Goal: Information Seeking & Learning: Learn about a topic

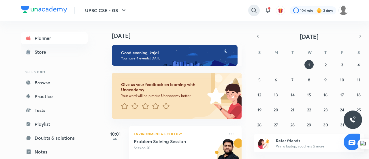
click at [252, 8] on icon at bounding box center [254, 10] width 7 height 7
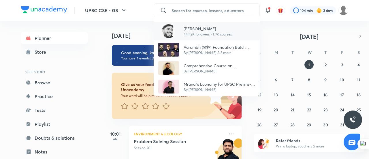
click at [192, 33] on p "449.2K followers • 1.9K courses" at bounding box center [208, 34] width 48 height 5
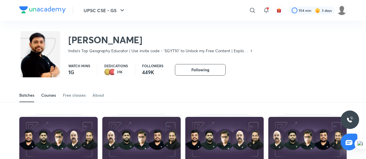
click at [45, 98] on div "Courses" at bounding box center [48, 95] width 15 height 6
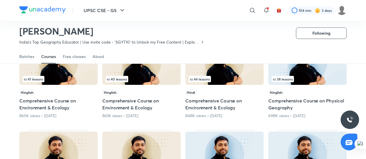
scroll to position [36, 0]
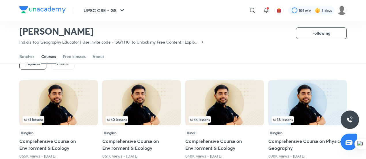
click at [66, 68] on div "Latest" at bounding box center [63, 64] width 24 height 12
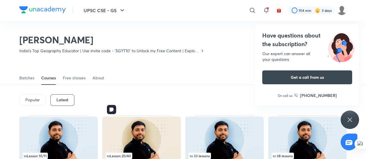
scroll to position [40, 0]
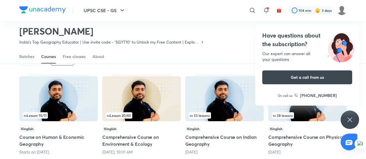
click at [354, 27] on div "Have questions about the subscription? Our expert can answer all your questions…" at bounding box center [307, 64] width 104 height 81
